Goal: Task Accomplishment & Management: Use online tool/utility

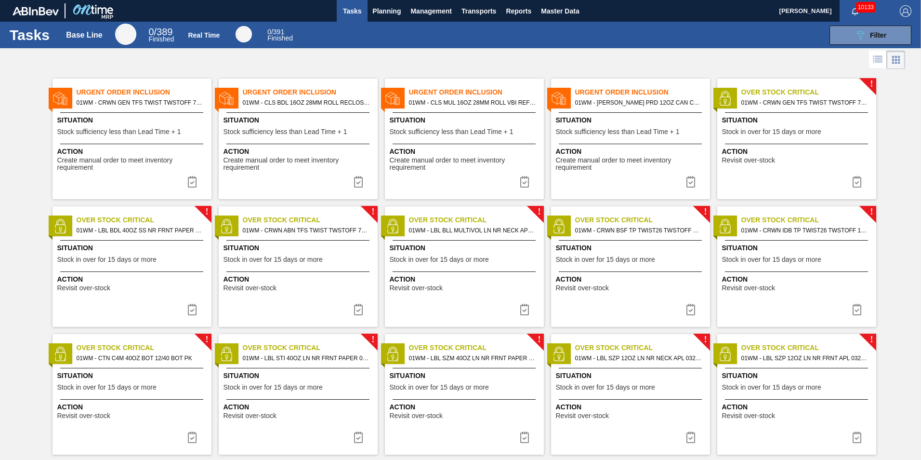
click at [350, 12] on span "Tasks" at bounding box center [352, 11] width 21 height 12
click at [390, 15] on span "Planning" at bounding box center [386, 11] width 28 height 12
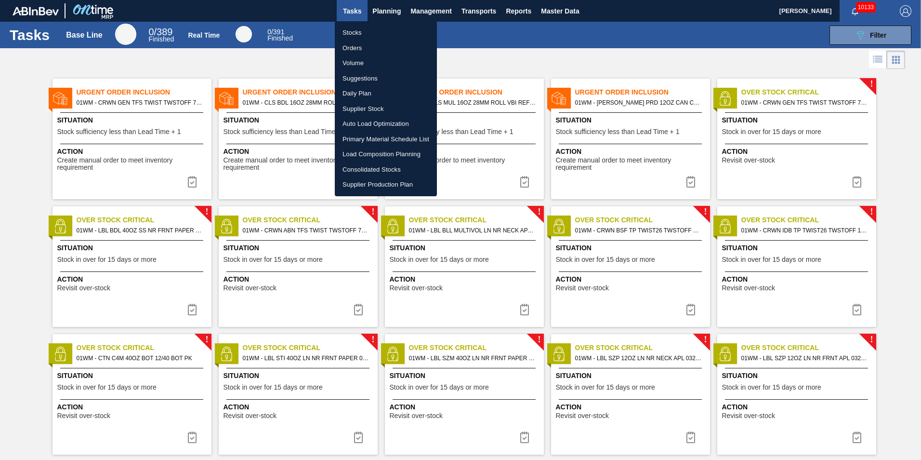
click at [388, 153] on li "Load Composition Planning" at bounding box center [386, 153] width 102 height 15
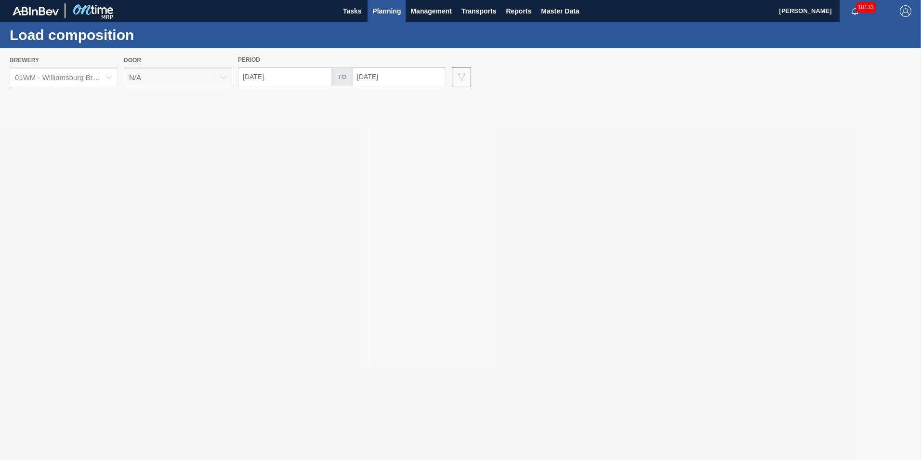
click at [379, 11] on span "Planning" at bounding box center [386, 11] width 28 height 12
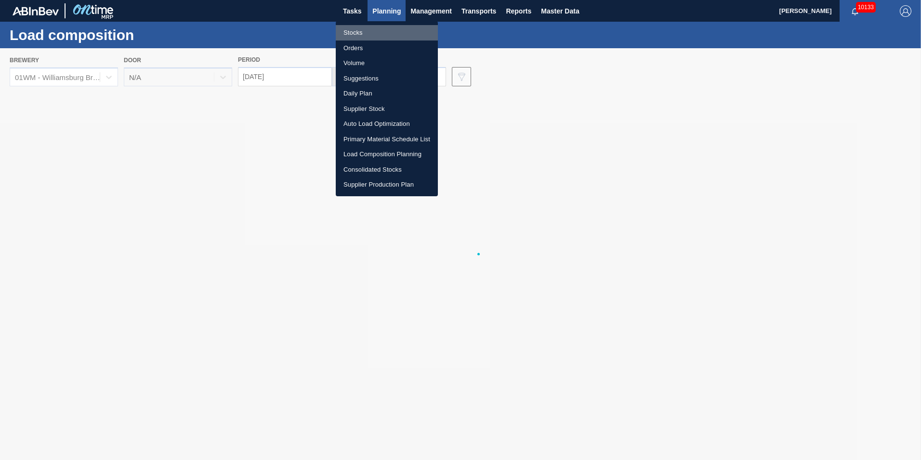
click at [363, 32] on li "Stocks" at bounding box center [387, 32] width 102 height 15
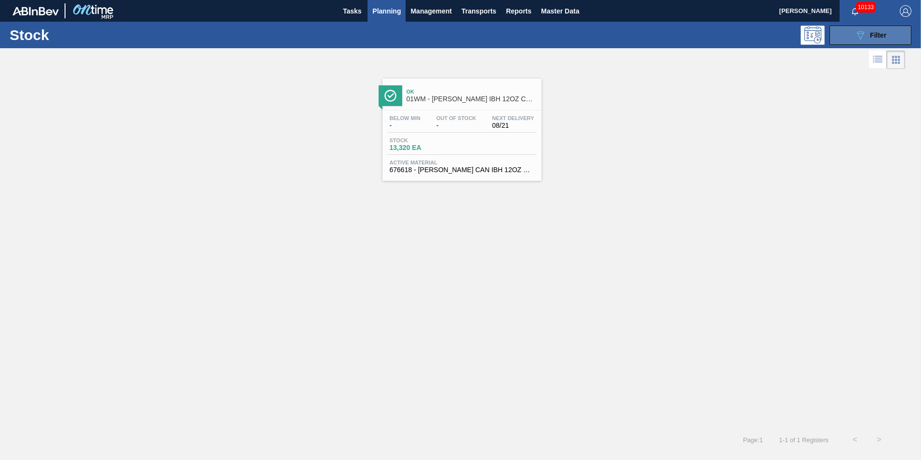
click at [868, 40] on div "089F7B8B-B2A5-4AFE-B5C0-19BA573D28AC Filter" at bounding box center [871, 35] width 32 height 12
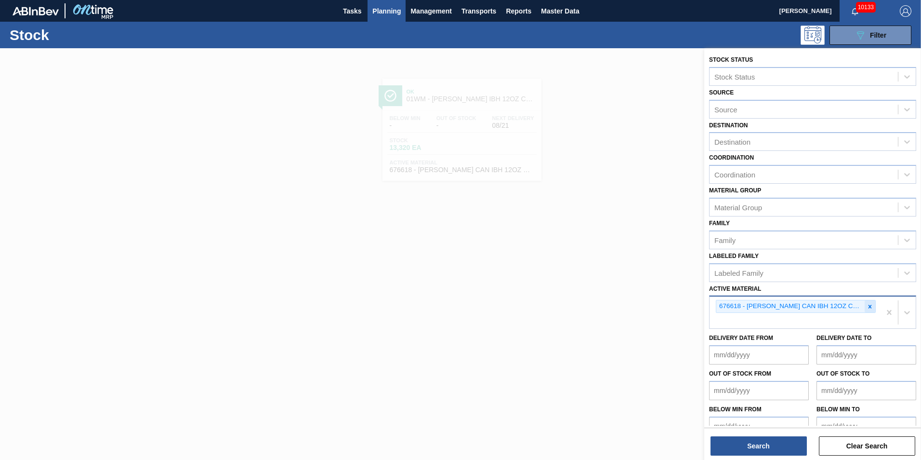
click at [869, 305] on icon at bounding box center [870, 306] width 3 height 3
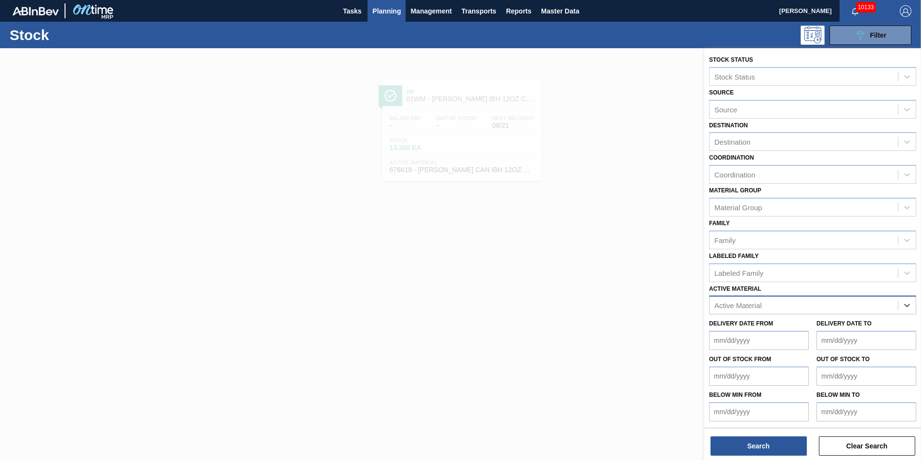
click at [394, 13] on span "Planning" at bounding box center [386, 11] width 28 height 12
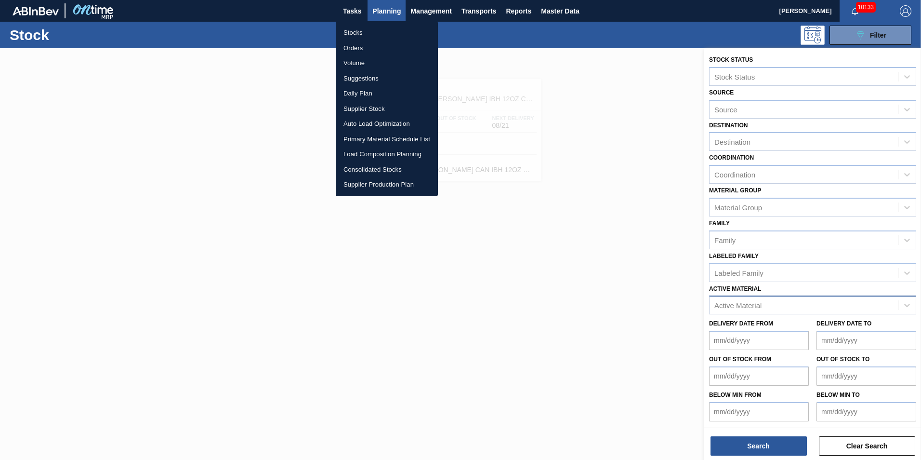
click at [384, 152] on li "Load Composition Planning" at bounding box center [387, 153] width 102 height 15
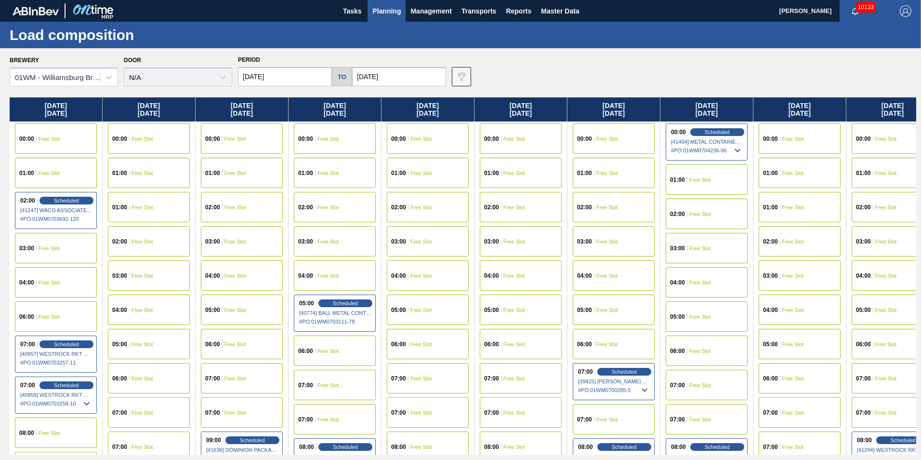
click at [389, 134] on div "00:00 Free Slot" at bounding box center [428, 138] width 82 height 30
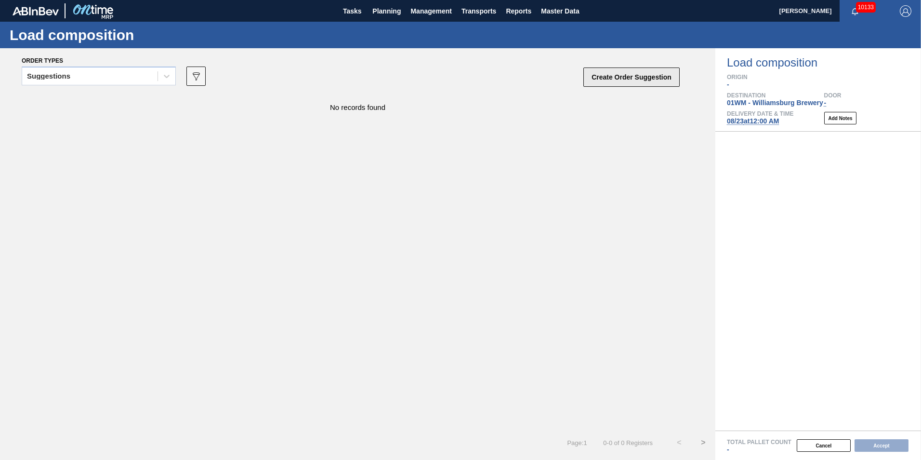
click at [644, 79] on button "Create Order Suggestion" at bounding box center [631, 76] width 96 height 19
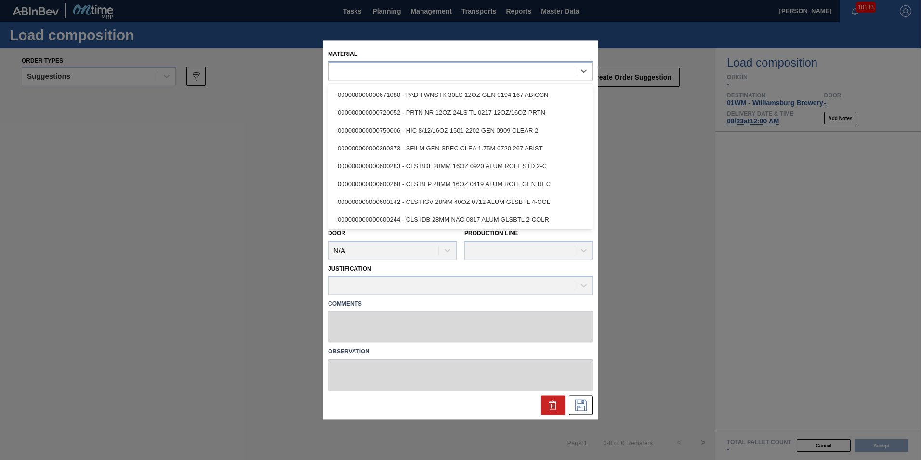
click at [447, 72] on div at bounding box center [452, 71] width 246 height 14
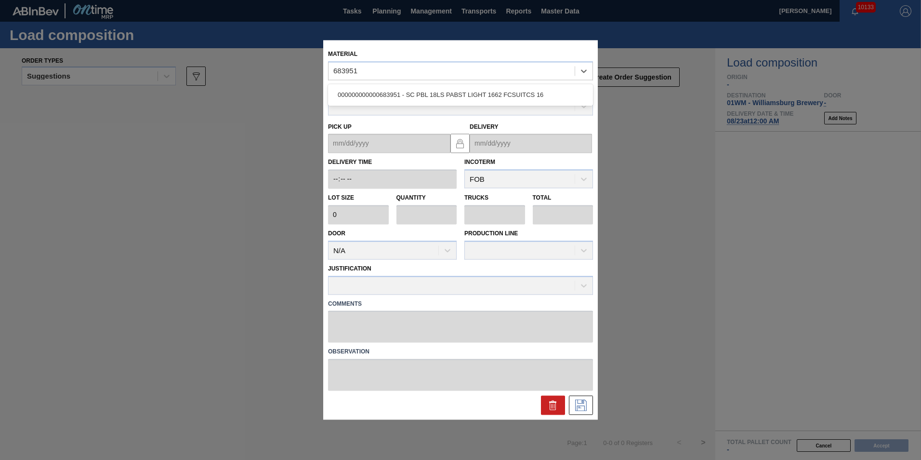
type input "683951"
click at [388, 69] on div at bounding box center [452, 71] width 246 height 14
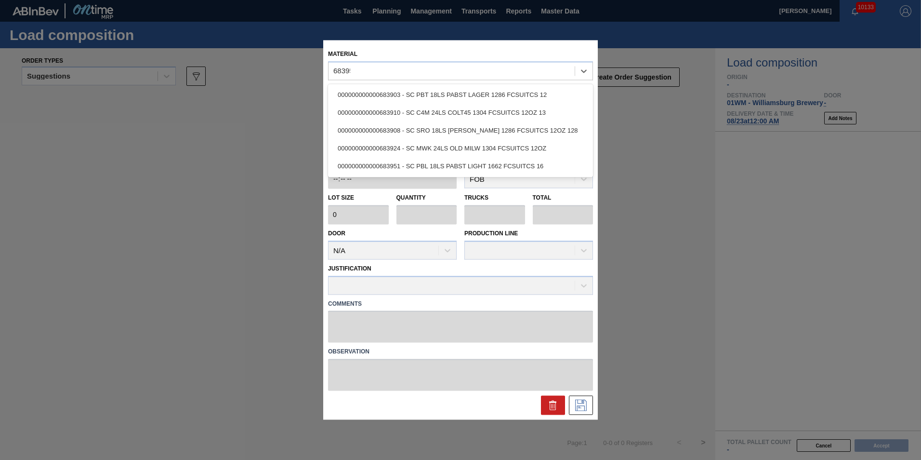
type input "683951"
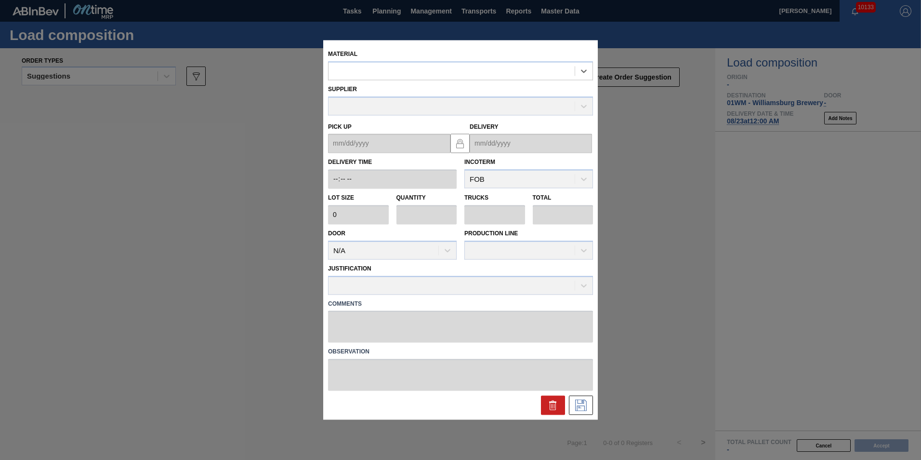
type input "2,400"
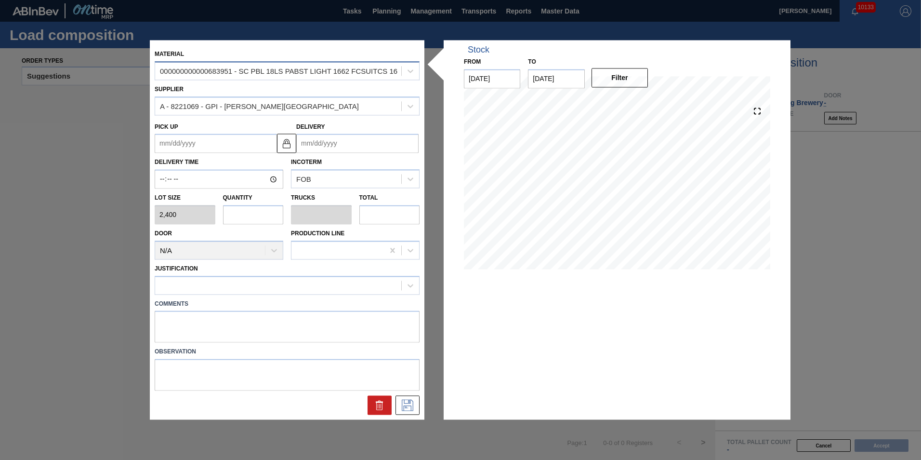
click at [345, 67] on div "000000000000683951 - SC PBL 18LS PABST LIGHT 1662 FCSUITCS 16" at bounding box center [279, 71] width 238 height 8
click at [374, 402] on icon at bounding box center [380, 405] width 12 height 12
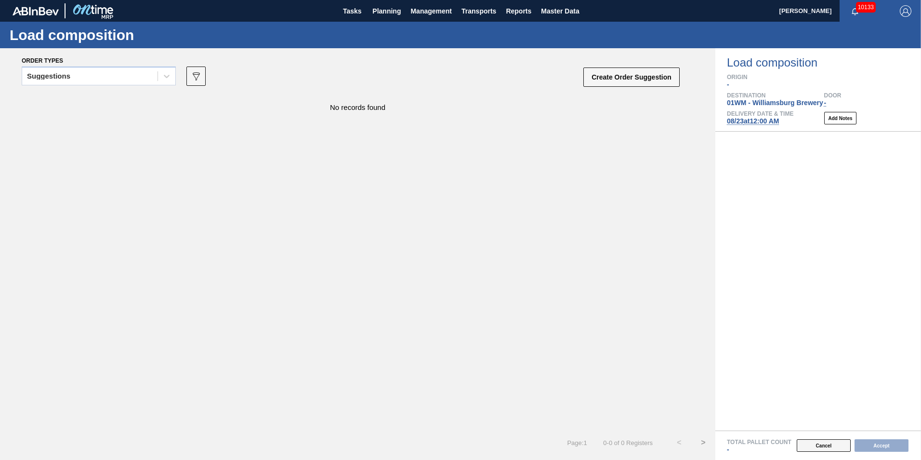
click at [817, 441] on button "Cancel" at bounding box center [824, 445] width 54 height 13
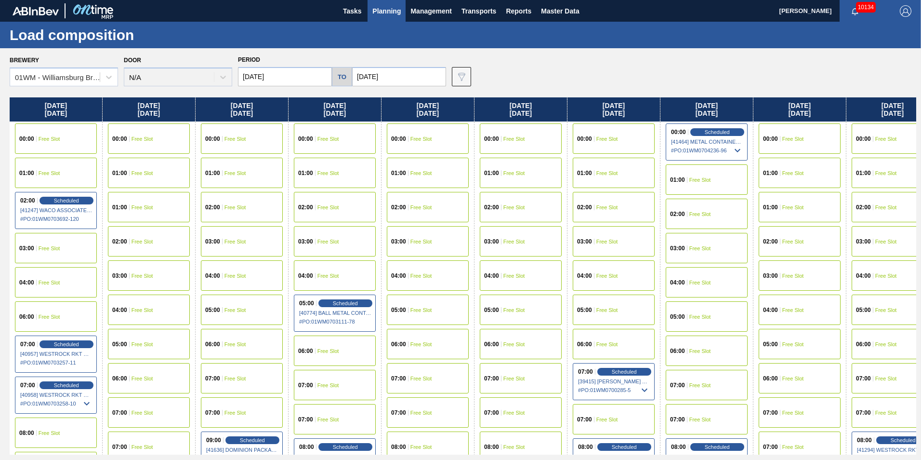
click at [798, 49] on div "Brewery 01WM - [GEOGRAPHIC_DATA] Brewery Door N/A Period [DATE] to [DATE] Data …" at bounding box center [460, 253] width 921 height 411
click at [414, 155] on div "00:00 Free Slot" at bounding box center [428, 138] width 93 height 34
click at [434, 144] on div "00:00 Free Slot" at bounding box center [428, 138] width 82 height 30
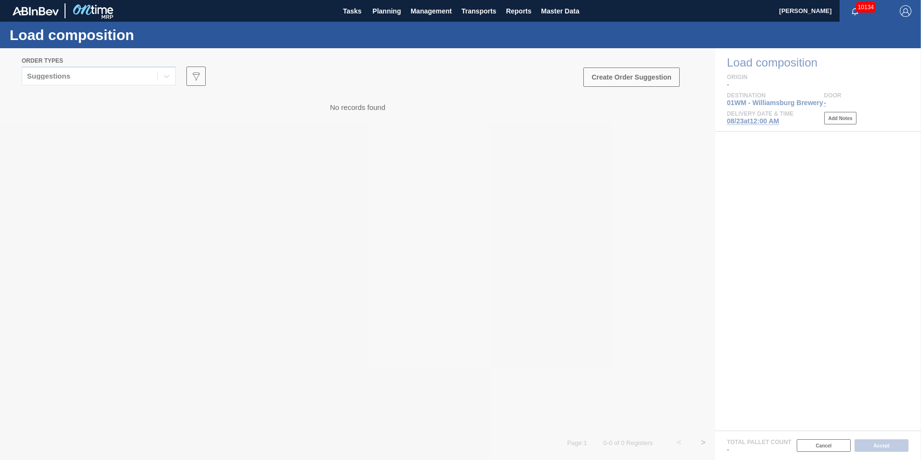
click at [653, 77] on div at bounding box center [460, 253] width 921 height 411
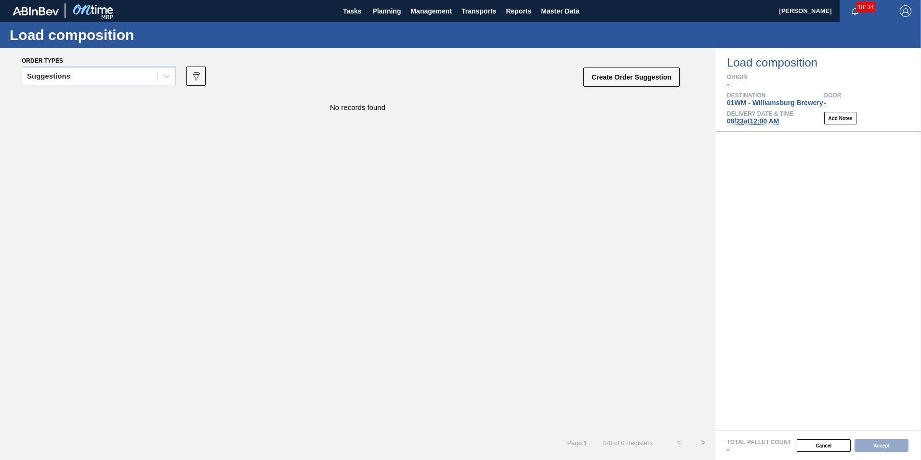
click at [645, 80] on button "Create Order Suggestion" at bounding box center [631, 76] width 96 height 19
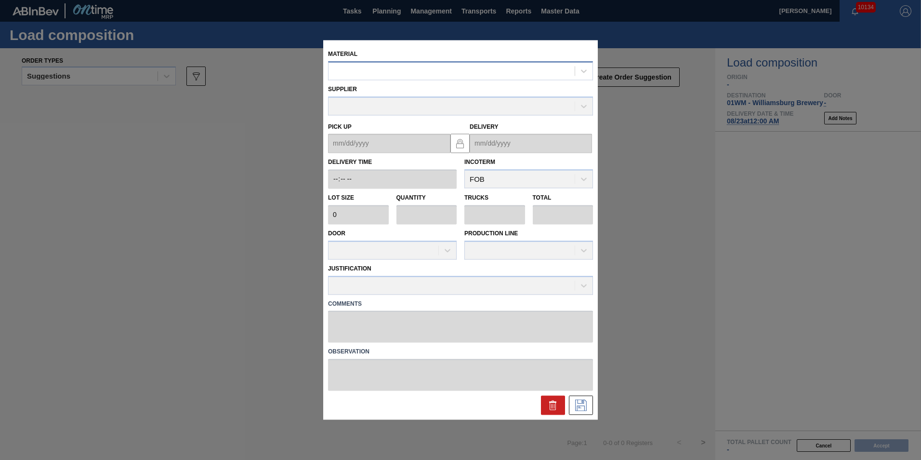
click at [407, 72] on div at bounding box center [452, 71] width 246 height 14
type input "677363"
